Goal: Transaction & Acquisition: Purchase product/service

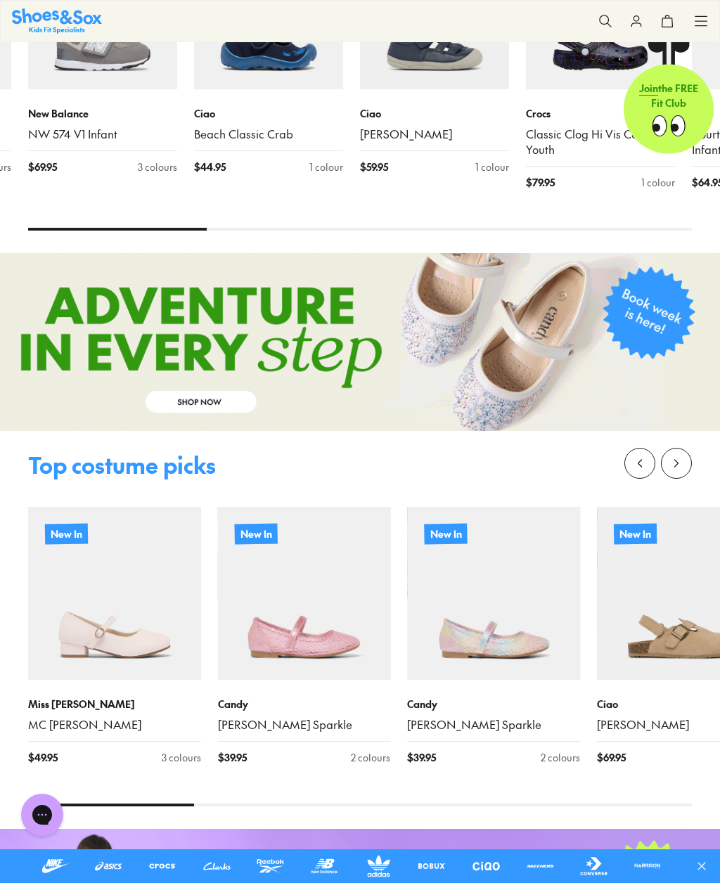
scroll to position [793, 0]
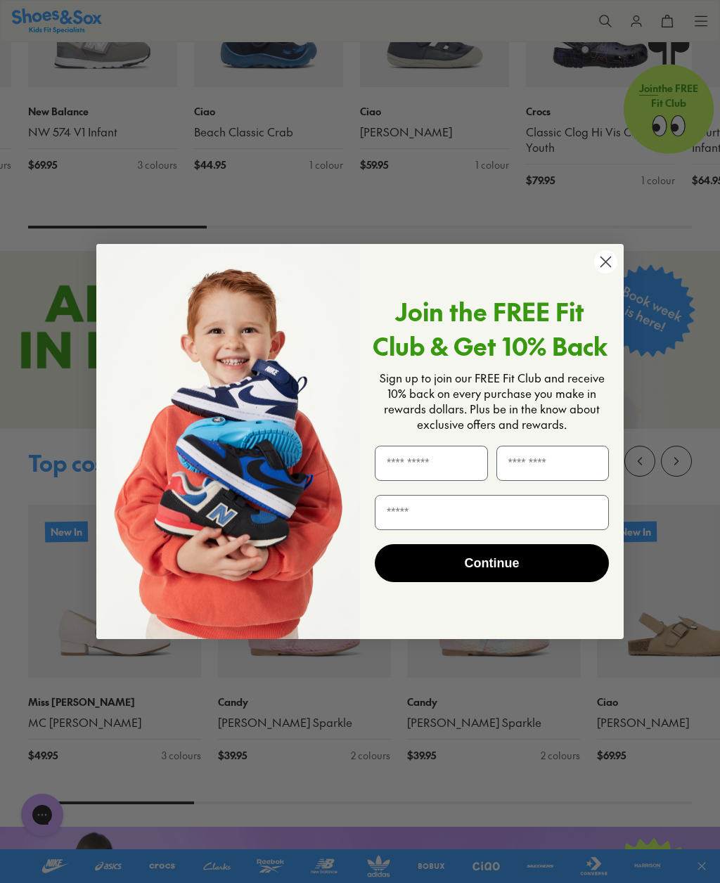
click at [599, 273] on circle "Close dialog" at bounding box center [605, 261] width 23 height 23
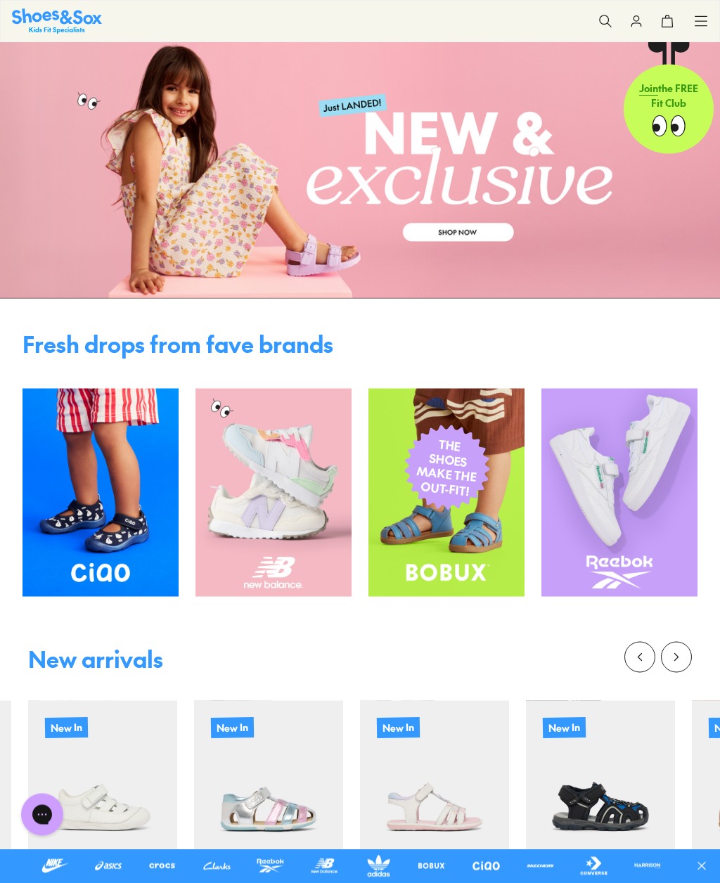
scroll to position [0, 0]
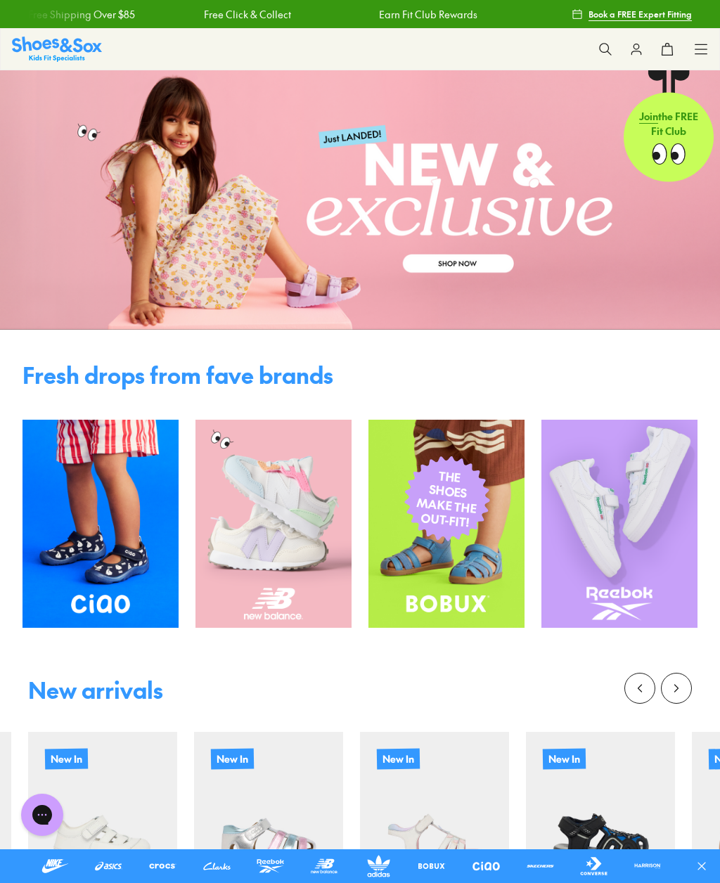
click at [66, 48] on img at bounding box center [57, 49] width 90 height 25
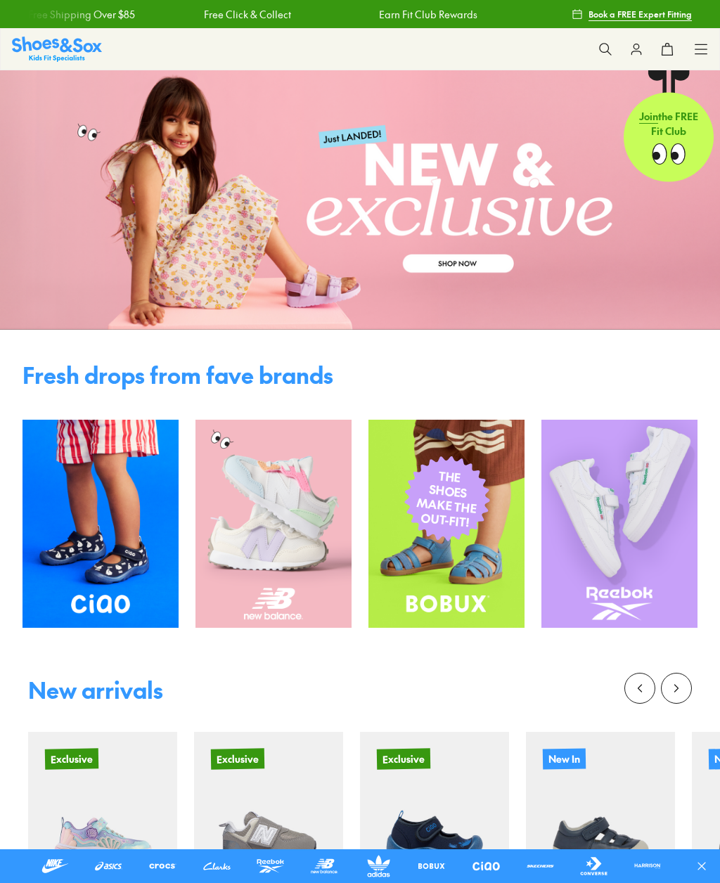
click at [695, 53] on use at bounding box center [701, 48] width 12 height 9
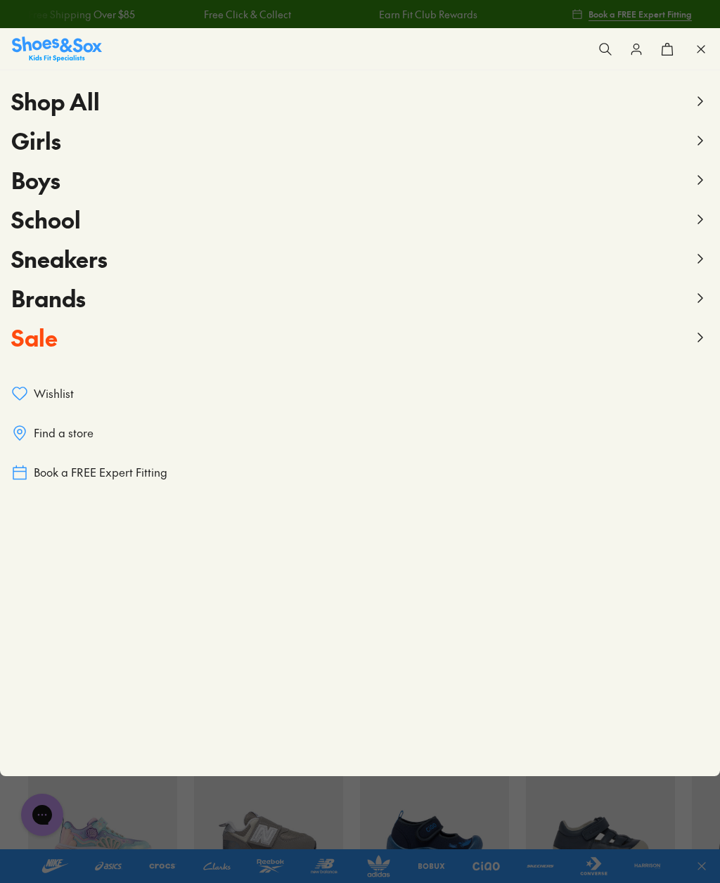
click at [32, 139] on span "Girls" at bounding box center [36, 140] width 50 height 32
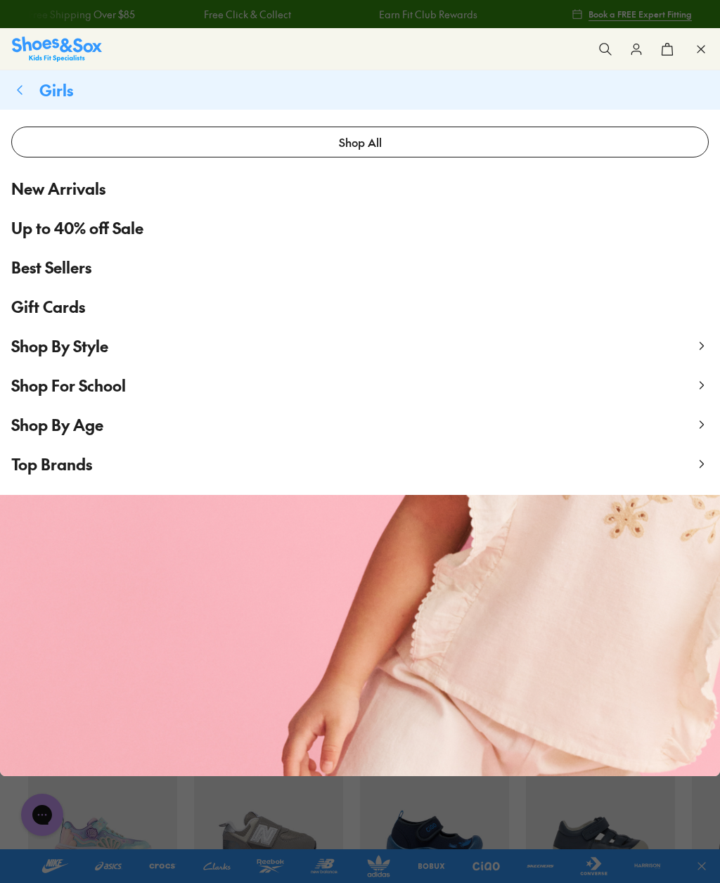
click at [96, 346] on span "Shop By Style" at bounding box center [59, 345] width 97 height 21
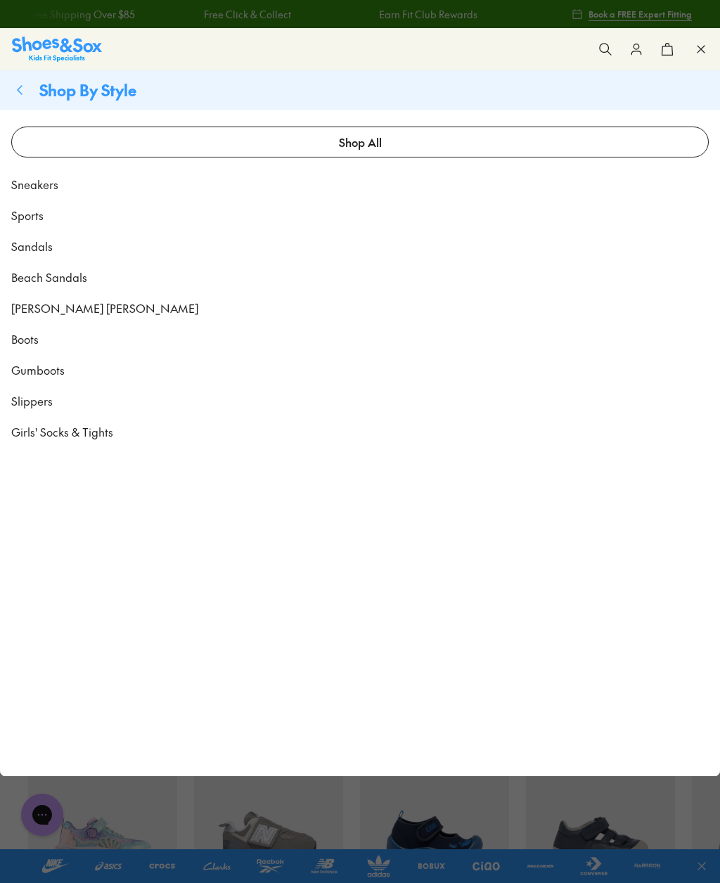
click at [46, 179] on span "Sneakers" at bounding box center [34, 184] width 47 height 17
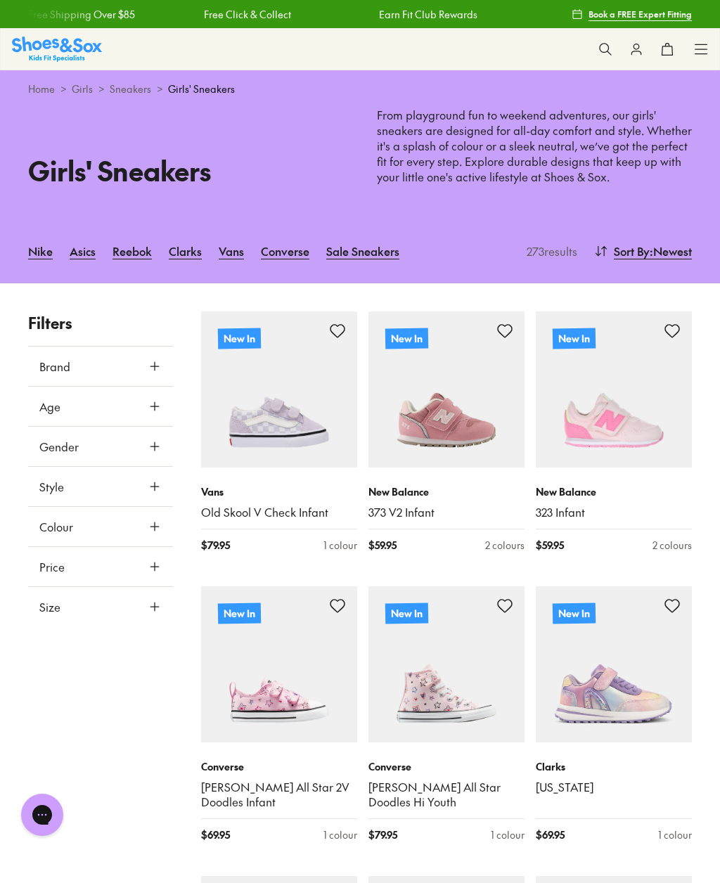
click at [158, 407] on icon at bounding box center [155, 406] width 14 height 14
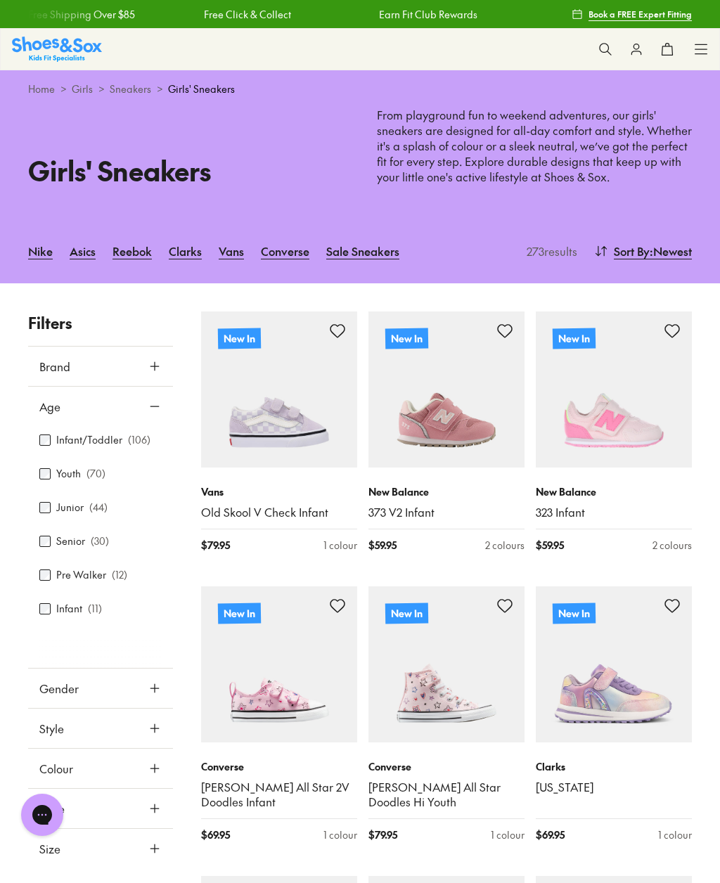
click at [57, 540] on label "Senior" at bounding box center [70, 540] width 29 height 15
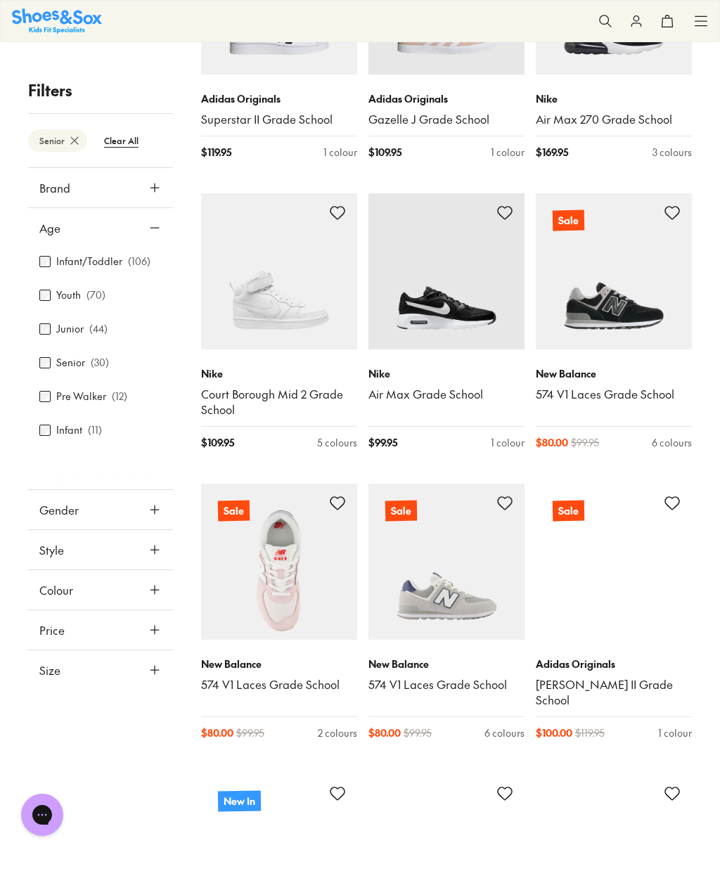
scroll to position [1538, 0]
